Goal: Navigation & Orientation: Find specific page/section

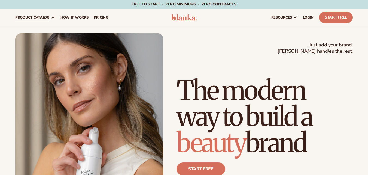
click at [46, 20] on link "product catalog" at bounding box center [35, 17] width 45 height 17
click at [38, 16] on span "product catalog" at bounding box center [32, 17] width 34 height 4
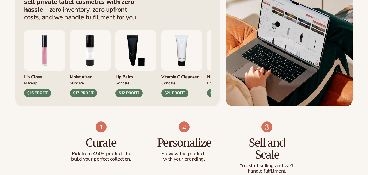
scroll to position [191, 0]
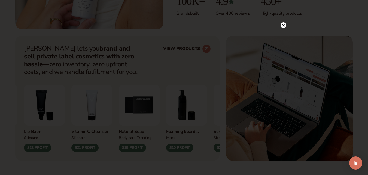
click at [285, 25] on circle at bounding box center [284, 25] width 6 height 6
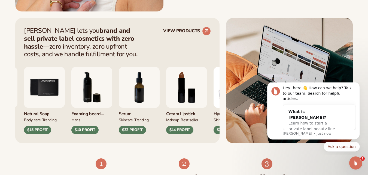
scroll to position [218, 0]
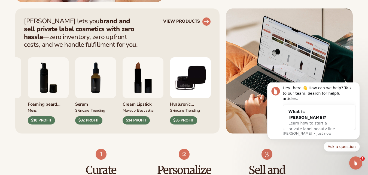
click at [205, 20] on circle at bounding box center [206, 22] width 12 height 12
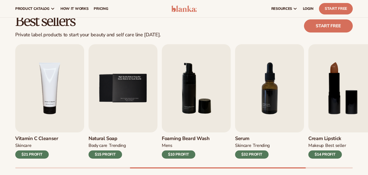
scroll to position [136, 0]
